Goal: Information Seeking & Learning: Learn about a topic

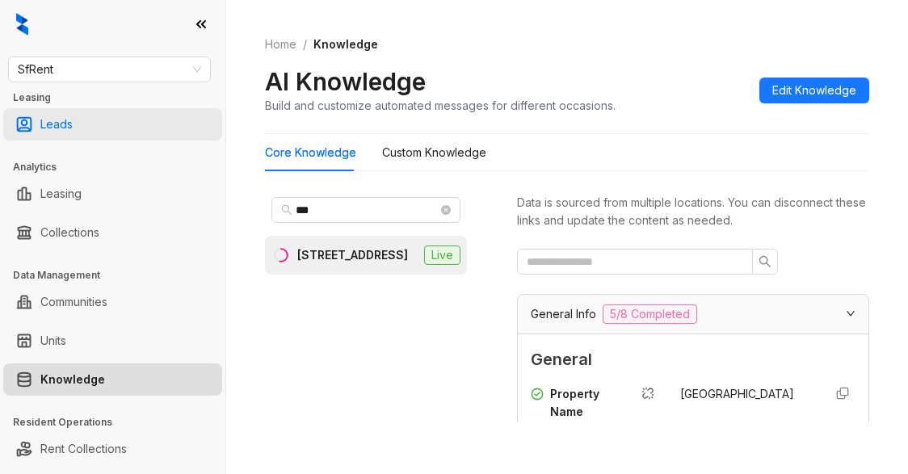
scroll to position [2181, 0]
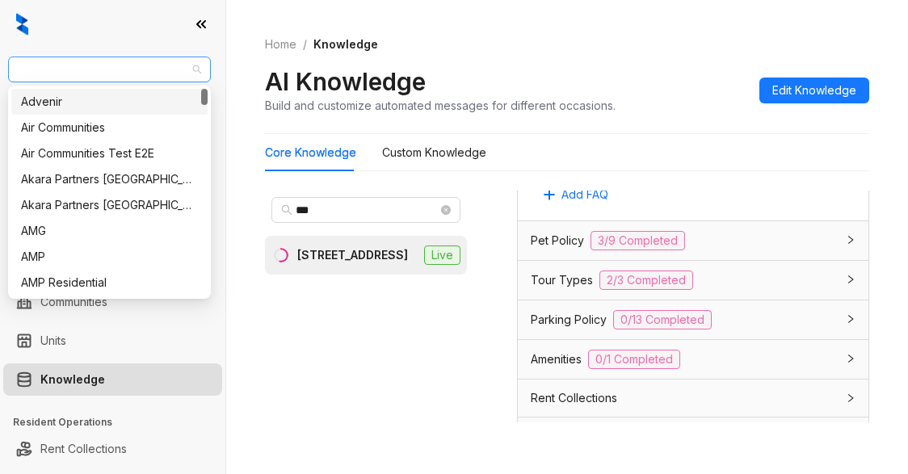
click at [116, 75] on span "SfRent" at bounding box center [109, 69] width 183 height 24
type input "***"
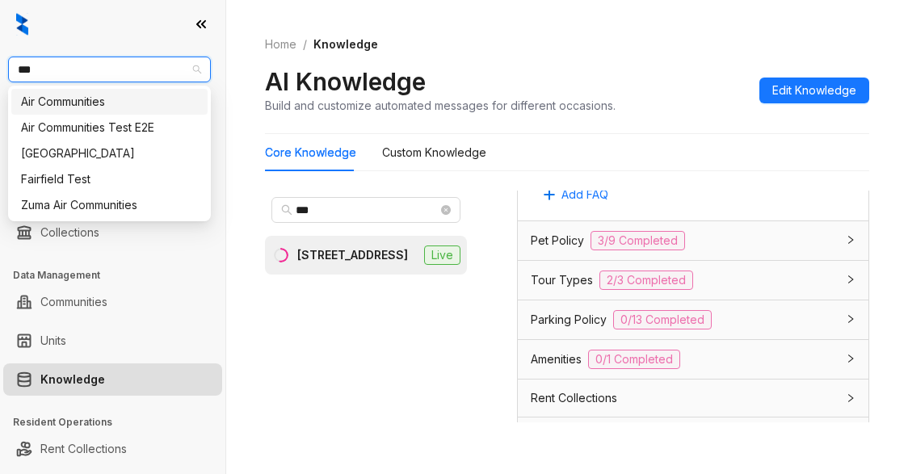
click at [99, 97] on div "Air Communities" at bounding box center [109, 102] width 177 height 18
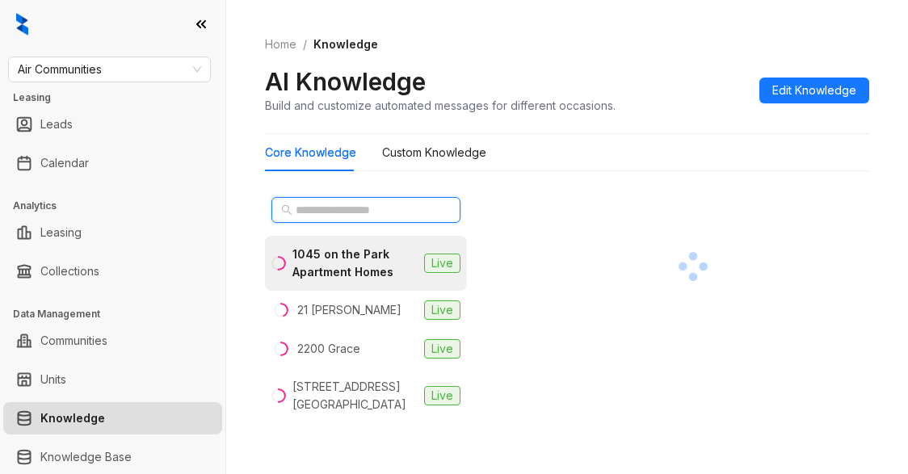
click at [345, 203] on input "text" at bounding box center [367, 210] width 142 height 18
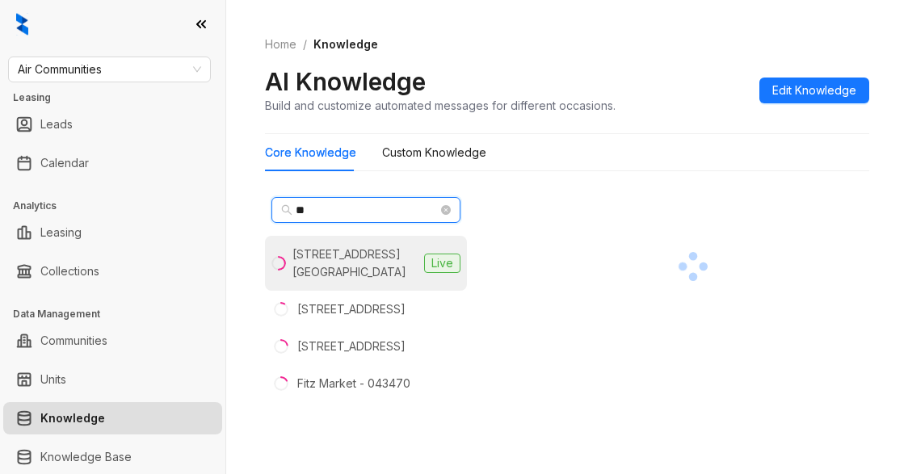
type input "**"
click at [359, 258] on div "3400 Avenue of the Arts" at bounding box center [354, 264] width 125 height 36
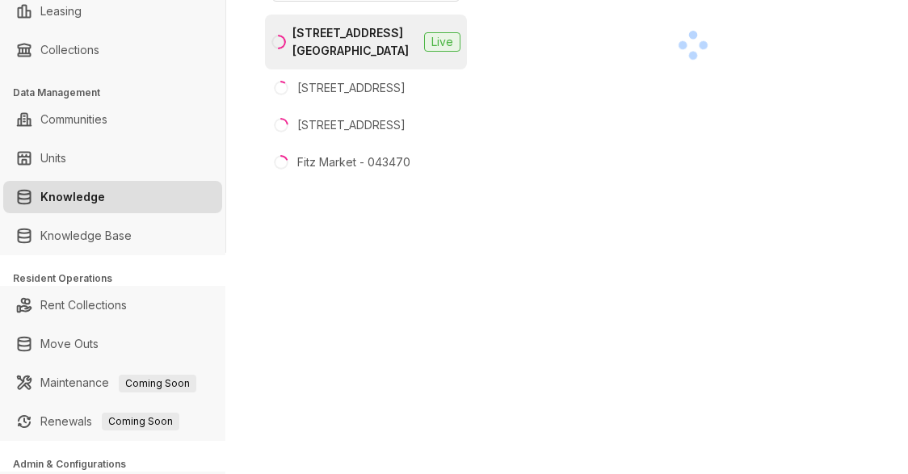
scroll to position [54, 0]
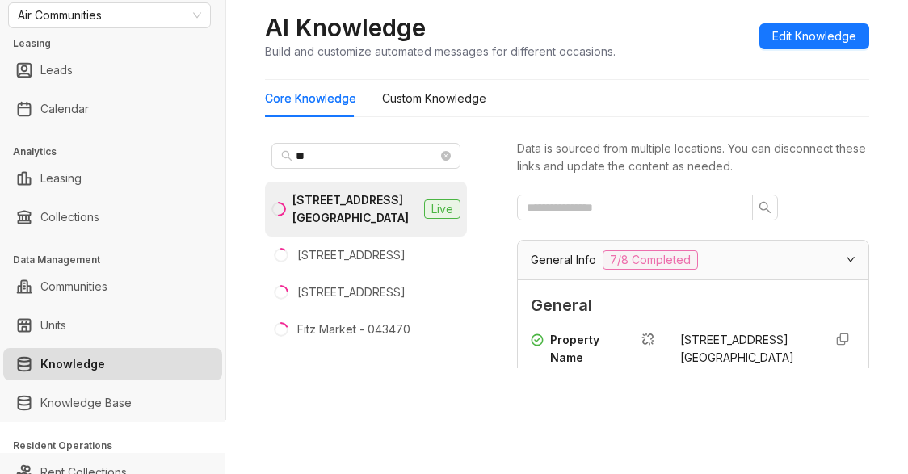
click at [574, 106] on div "Core Knowledge Custom Knowledge" at bounding box center [567, 98] width 604 height 37
click at [666, 303] on span "General" at bounding box center [693, 305] width 325 height 25
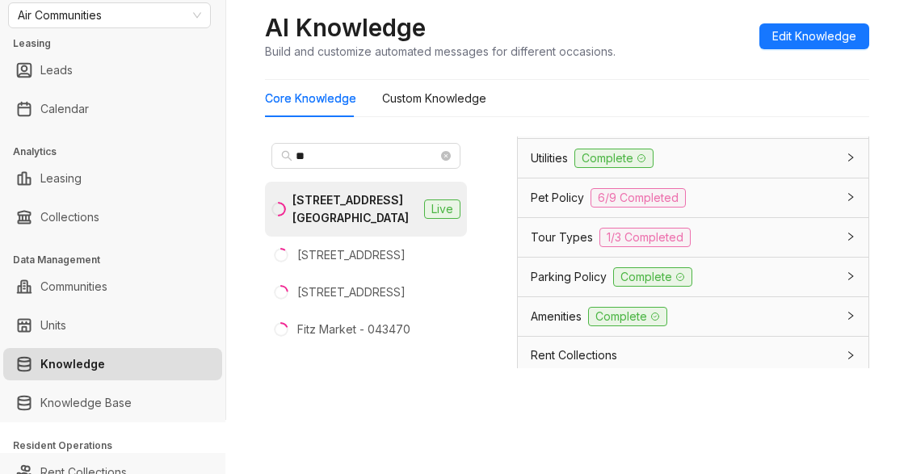
scroll to position [1696, 0]
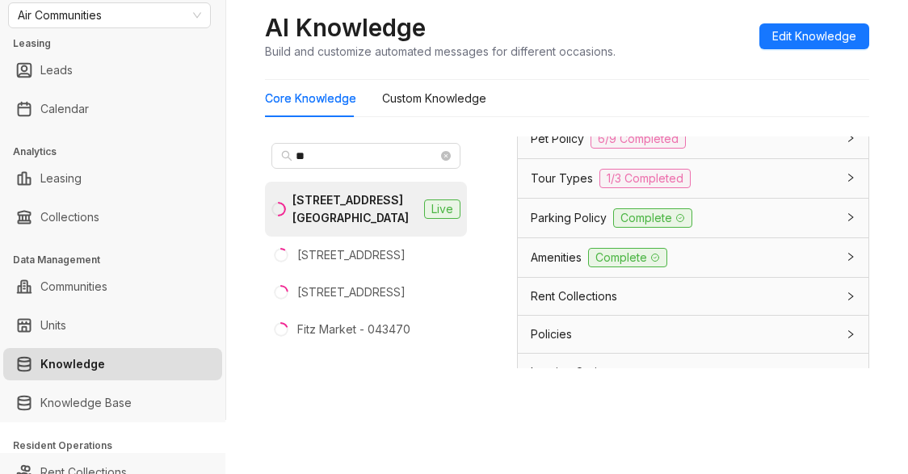
click at [547, 227] on span "Parking Policy" at bounding box center [569, 218] width 76 height 18
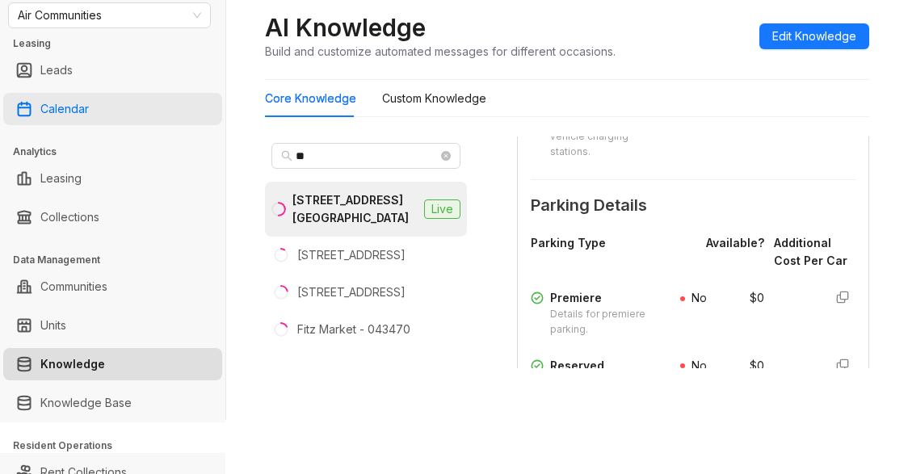
scroll to position [2342, 0]
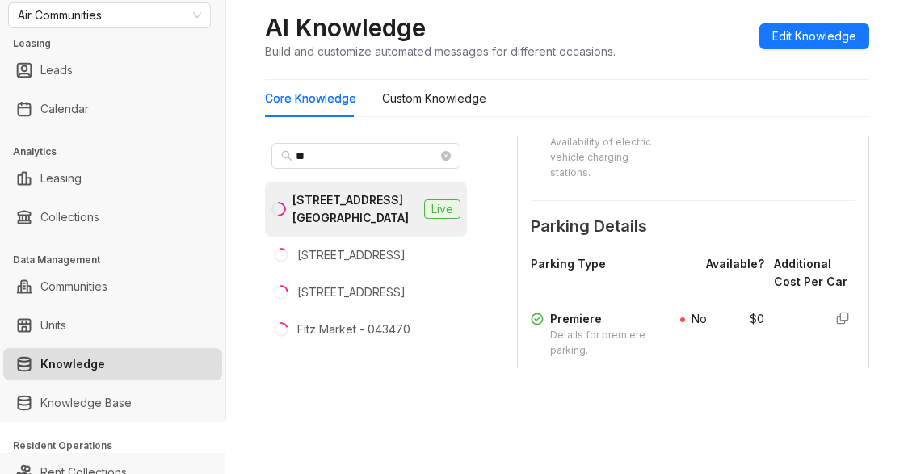
click at [641, 104] on div "Core Knowledge Custom Knowledge" at bounding box center [567, 98] width 604 height 37
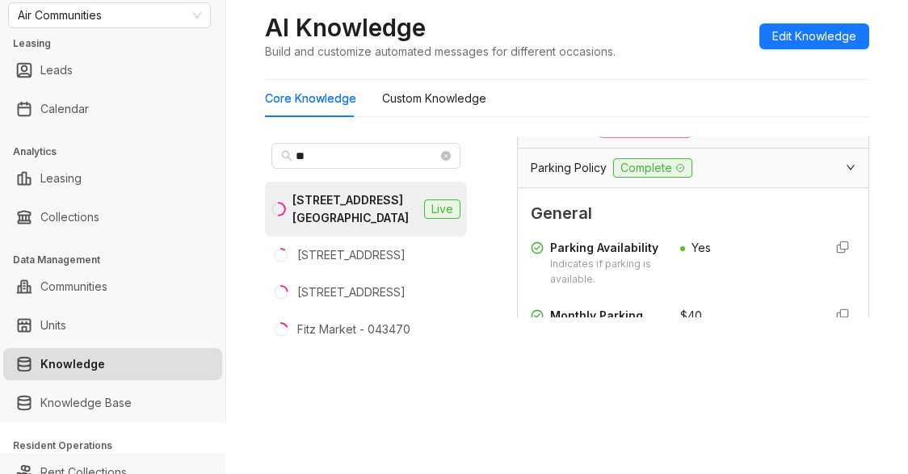
scroll to position [1693, 0]
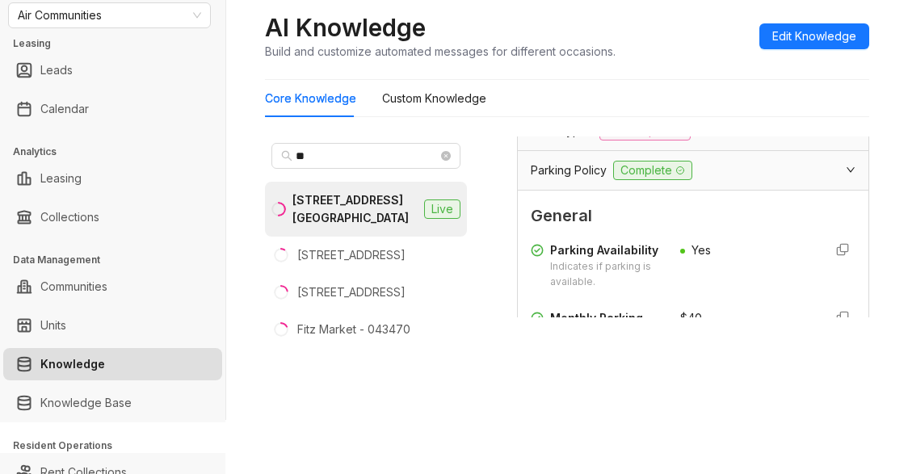
click at [551, 61] on span "Utilities" at bounding box center [549, 52] width 37 height 18
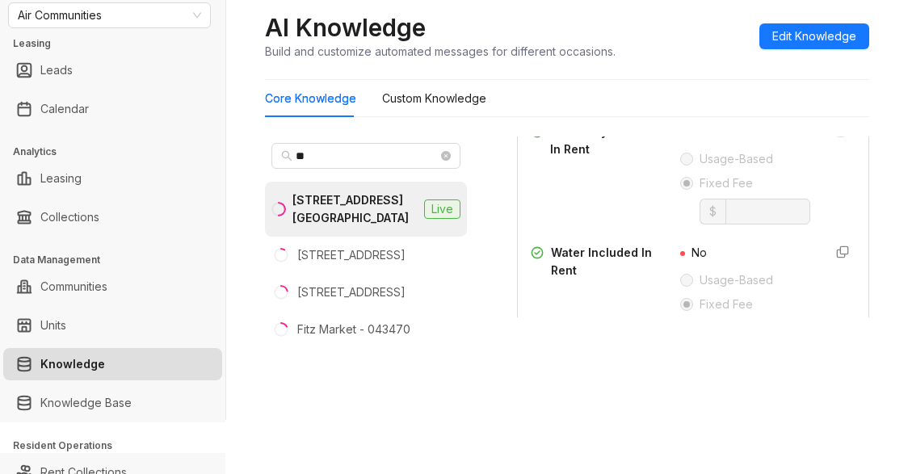
click at [624, 225] on div "Electricity Included In Rent" at bounding box center [596, 174] width 130 height 102
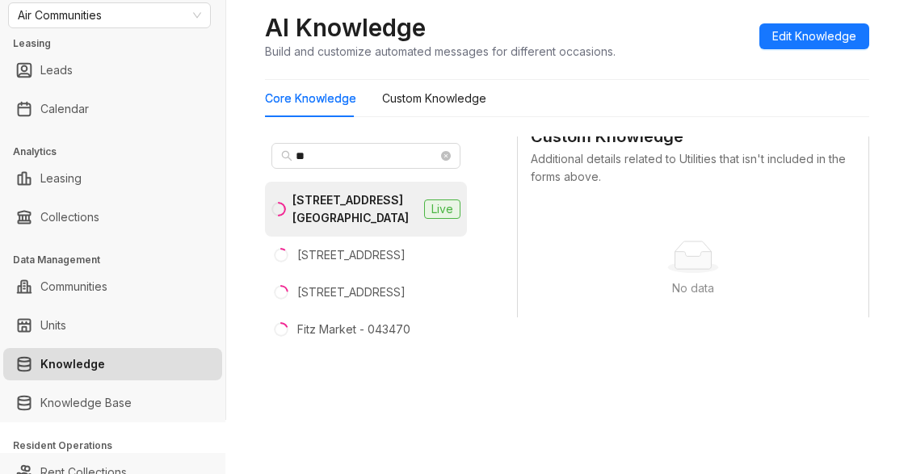
scroll to position [2339, 0]
click at [609, 299] on div "No data No data" at bounding box center [693, 267] width 325 height 134
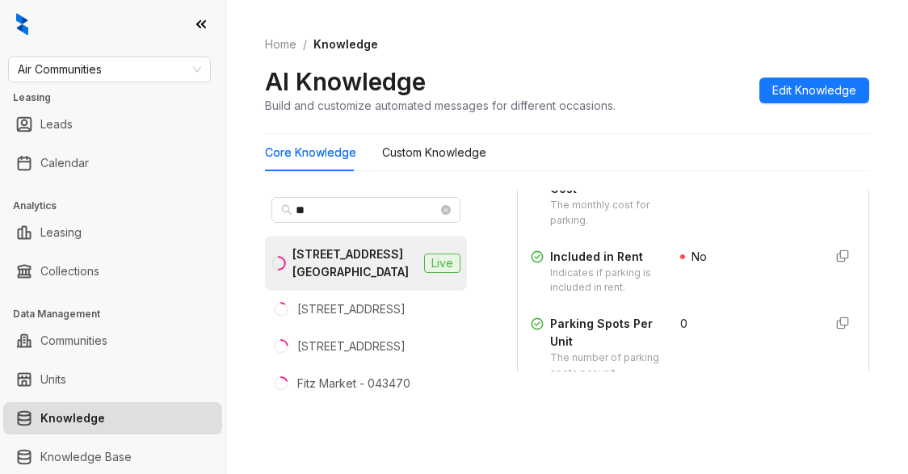
scroll to position [2824, 0]
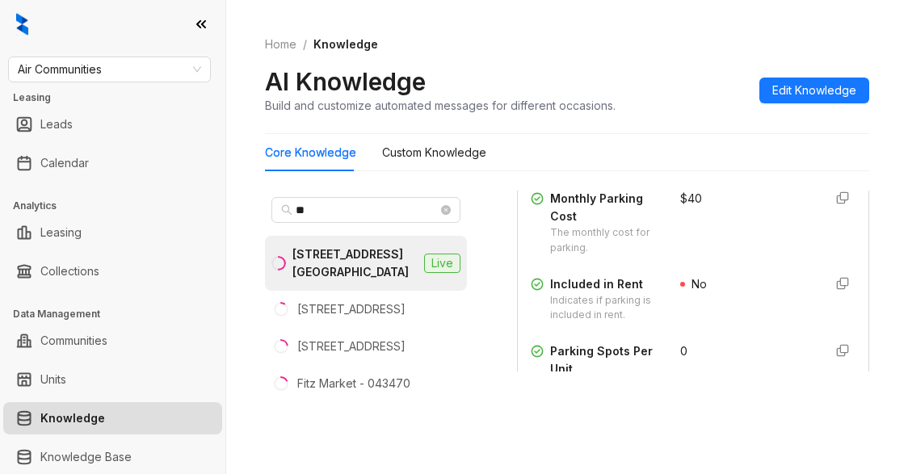
click at [581, 58] on div "Home / Knowledge AI Knowledge Build and customize automated messages for differ…" at bounding box center [567, 75] width 604 height 118
